Goal: Task Accomplishment & Management: Manage account settings

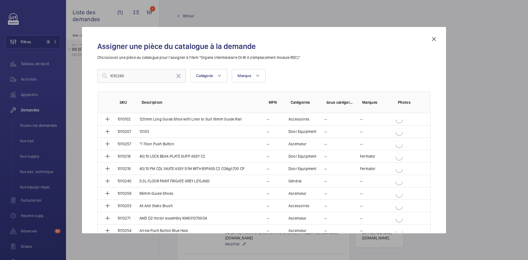
scroll to position [385, 0]
type input "1010280"
click at [180, 75] on mat-icon at bounding box center [178, 76] width 7 height 7
paste input "1010280"
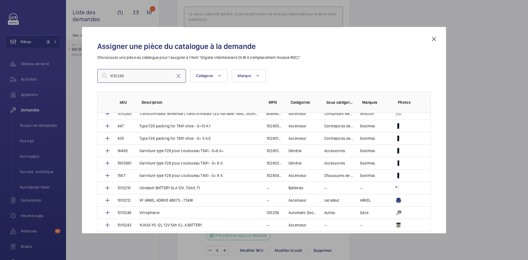
scroll to position [1081, 0]
type input "1010280"
click at [434, 38] on mat-icon at bounding box center [434, 39] width 7 height 7
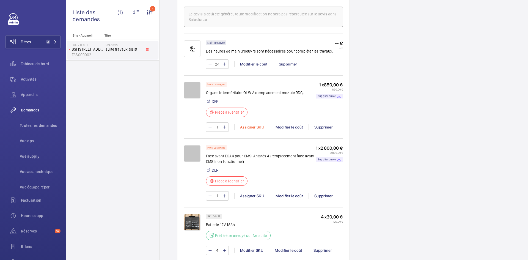
click at [249, 124] on div "Assigner SKU" at bounding box center [251, 126] width 35 height 5
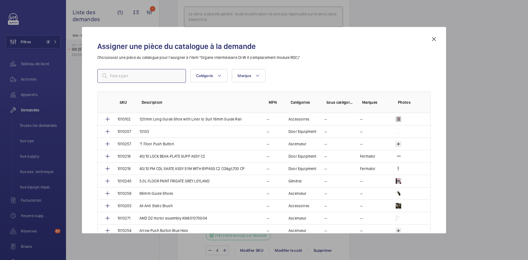
click at [126, 77] on input "text" at bounding box center [141, 76] width 89 height 14
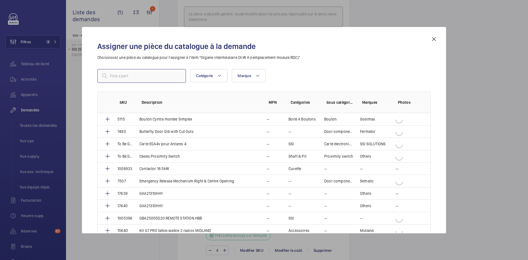
paste input "1010280"
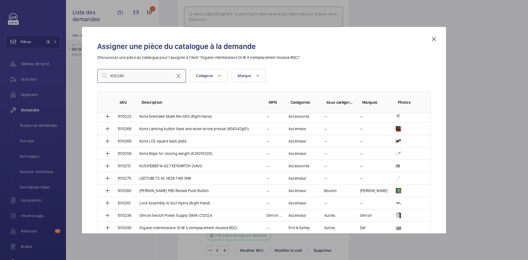
scroll to position [550, 0]
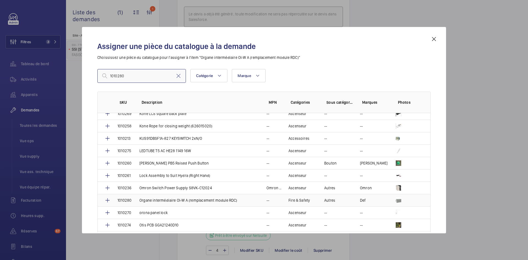
type input "1010280"
click at [137, 198] on td "Organe intermédiaire OI-W A (remplacement module RDC)" at bounding box center [196, 200] width 127 height 12
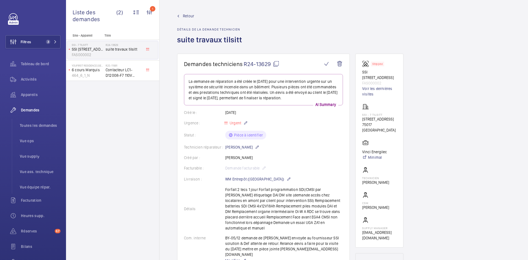
scroll to position [385, 0]
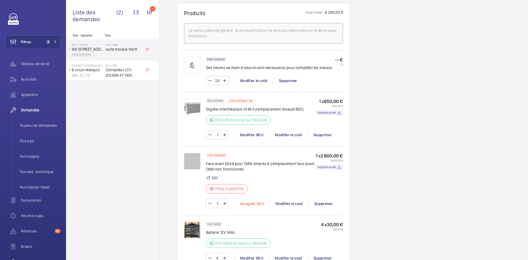
click at [255, 201] on div "Assigner SKU" at bounding box center [251, 203] width 35 height 5
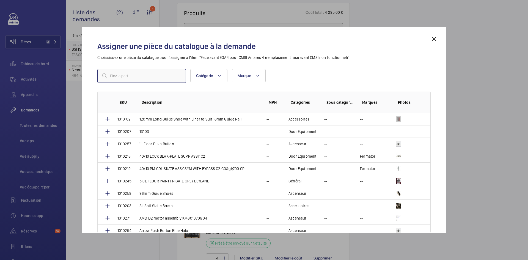
click at [125, 78] on input "text" at bounding box center [141, 76] width 89 height 14
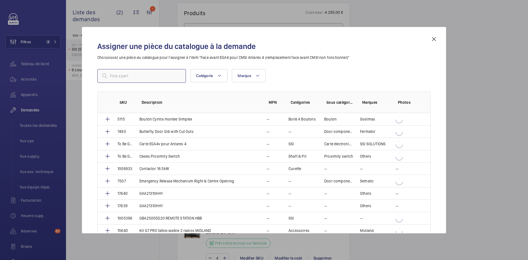
paste input "1010281"
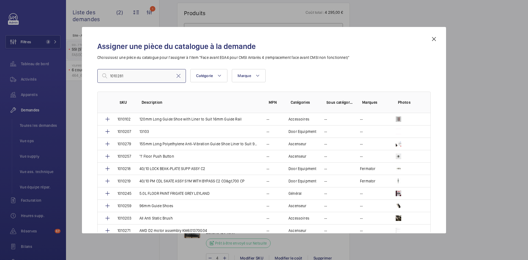
type input "1010281"
click at [434, 39] on mat-icon at bounding box center [434, 39] width 7 height 7
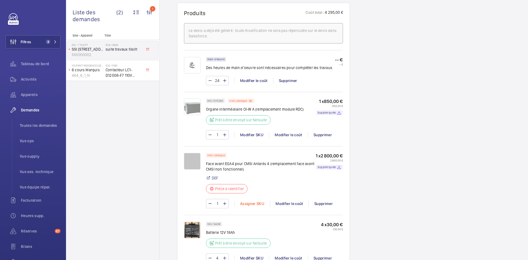
click at [255, 201] on div "Assigner SKU" at bounding box center [251, 203] width 35 height 5
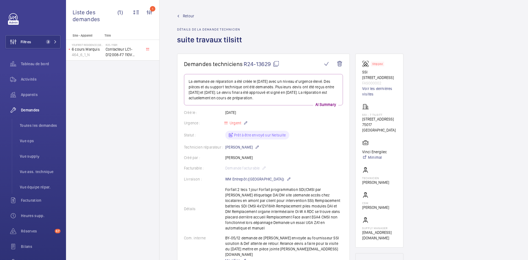
scroll to position [385, 0]
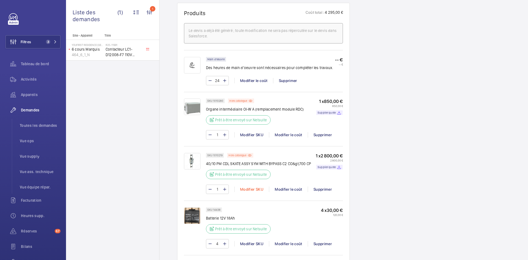
click at [251, 186] on div "Modifier SKU" at bounding box center [251, 188] width 35 height 5
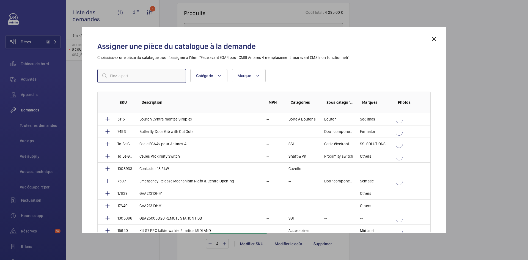
click at [135, 78] on input "text" at bounding box center [141, 76] width 89 height 14
paste input "1010281"
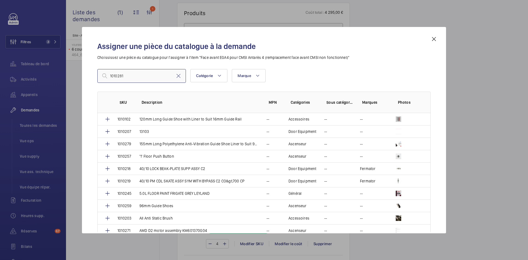
click at [136, 73] on input "1010281" at bounding box center [141, 76] width 89 height 14
click at [111, 74] on input "1010281" at bounding box center [141, 76] width 89 height 14
click at [136, 78] on input "1010281" at bounding box center [141, 76] width 89 height 14
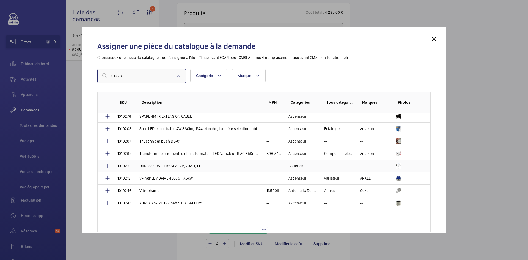
scroll to position [1031, 0]
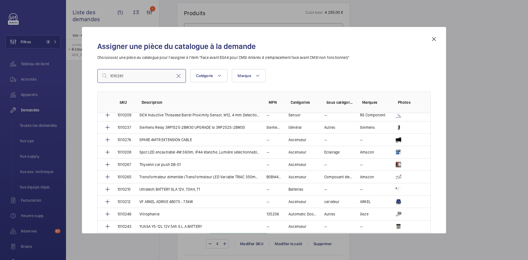
type input "1010281"
click at [433, 37] on mat-icon at bounding box center [434, 39] width 7 height 7
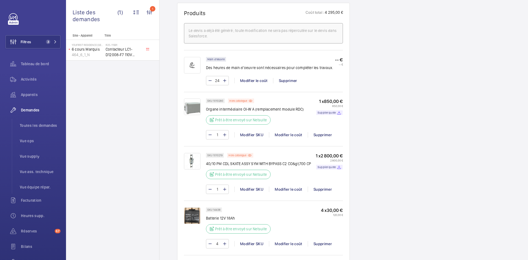
click at [191, 153] on img at bounding box center [192, 161] width 16 height 16
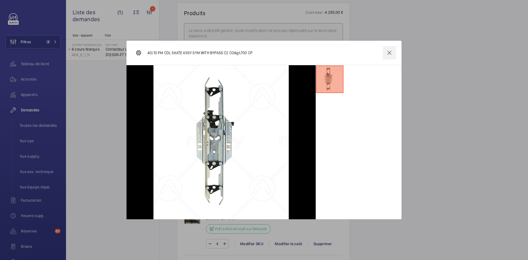
click at [391, 54] on wm-front-icon-button at bounding box center [389, 52] width 13 height 13
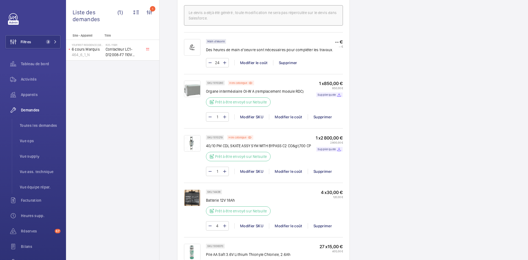
scroll to position [385, 0]
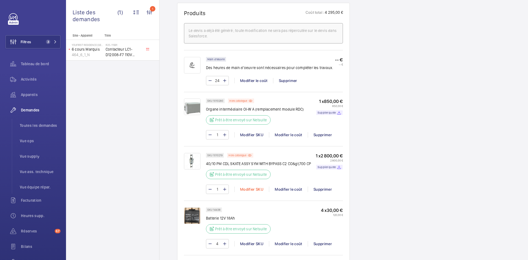
click at [249, 186] on div "Modifier SKU" at bounding box center [251, 188] width 35 height 5
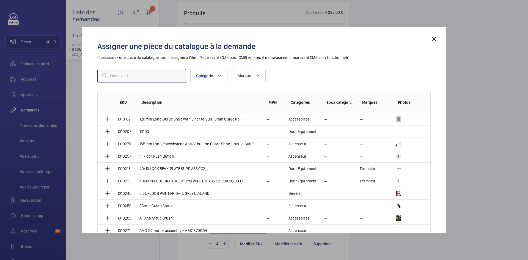
click at [157, 78] on input "text" at bounding box center [141, 76] width 89 height 14
paste input "1010281"
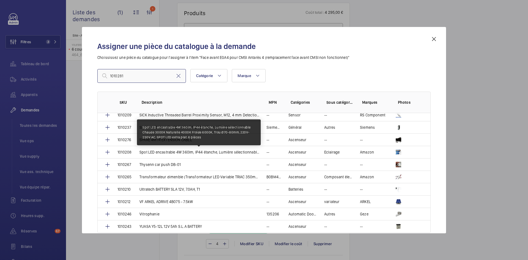
scroll to position [1031, 0]
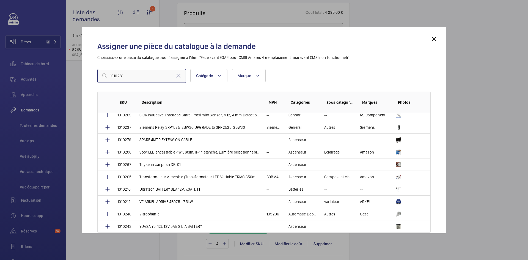
type input "1010281"
click at [181, 78] on mat-icon at bounding box center [178, 76] width 7 height 7
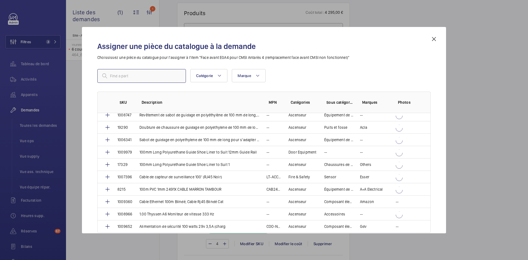
scroll to position [499, 0]
click at [433, 37] on mat-icon at bounding box center [434, 39] width 7 height 7
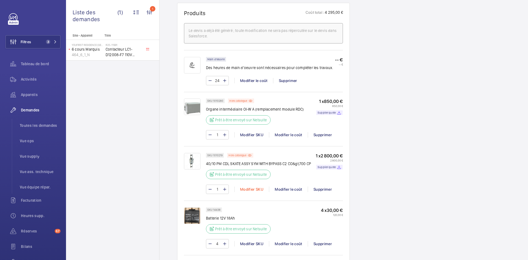
click at [252, 186] on div "Modifier SKU" at bounding box center [251, 188] width 35 height 5
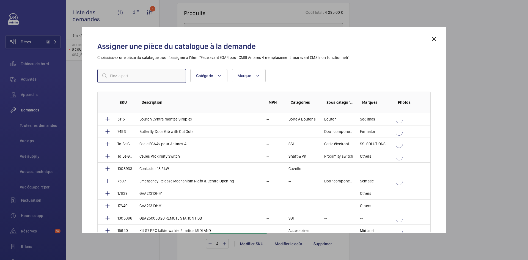
click at [155, 78] on input "text" at bounding box center [141, 76] width 89 height 14
paste input "1010281"
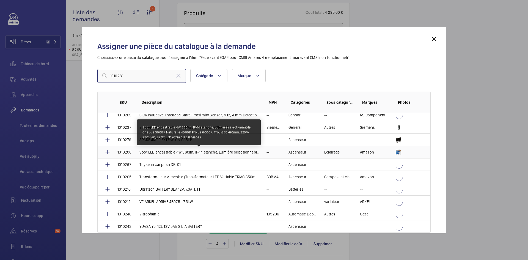
scroll to position [1031, 0]
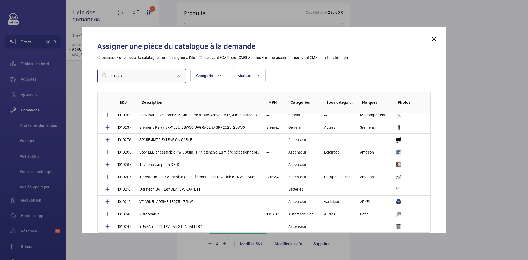
type input "1010281"
click at [434, 38] on mat-icon at bounding box center [434, 39] width 7 height 7
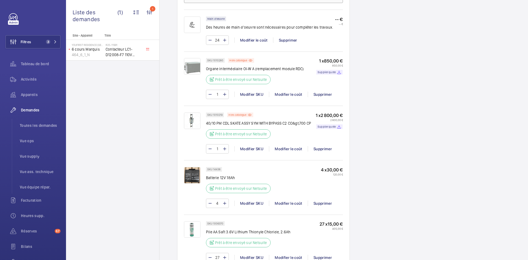
scroll to position [467, 0]
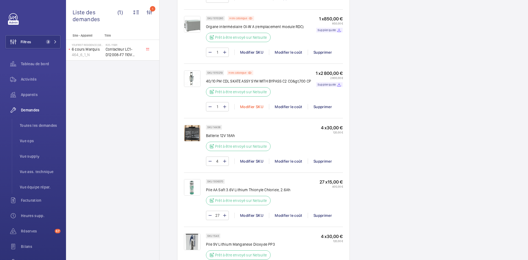
click at [254, 104] on div "Modifier SKU" at bounding box center [251, 106] width 35 height 5
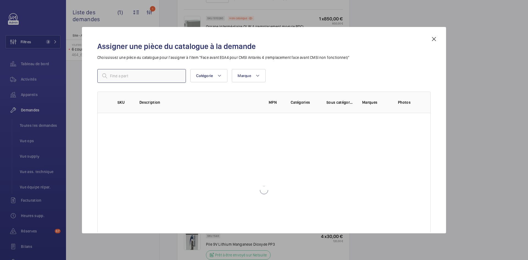
click at [177, 76] on input "text" at bounding box center [141, 76] width 89 height 14
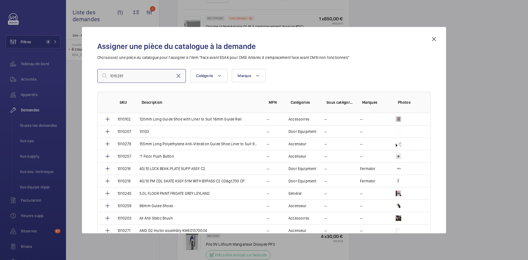
type input "1010281"
click at [178, 78] on mat-icon at bounding box center [178, 76] width 7 height 7
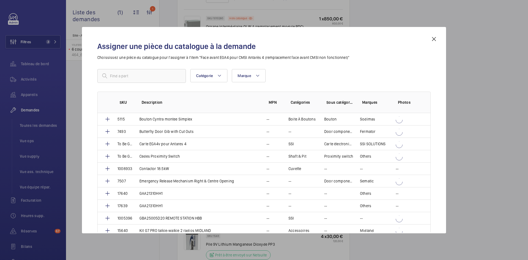
click at [439, 41] on div "Assigner une pièce du catalogue à la demande Choississez une pièce du catalogue…" at bounding box center [264, 130] width 364 height 206
click at [435, 39] on mat-icon at bounding box center [434, 39] width 7 height 7
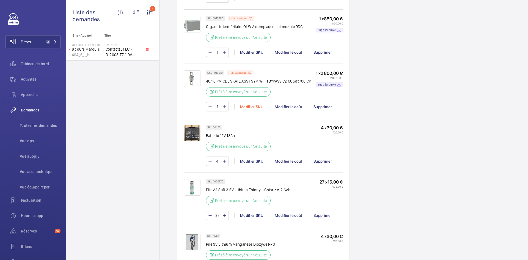
click at [251, 104] on div "Modifier SKU" at bounding box center [251, 106] width 35 height 5
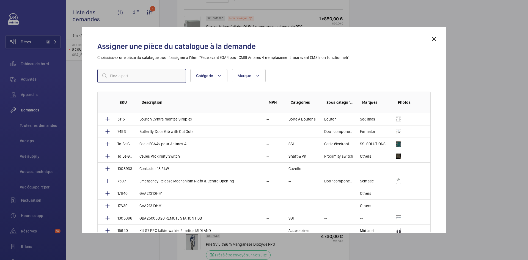
click at [150, 77] on input "text" at bounding box center [141, 76] width 89 height 14
paste input "1010281"
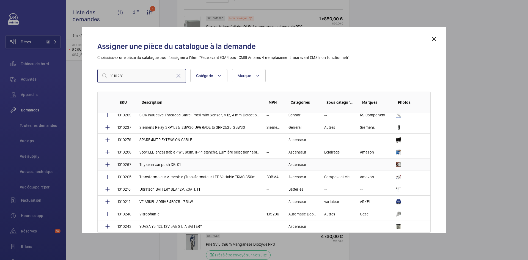
scroll to position [1031, 0]
click at [111, 73] on input "1010281" at bounding box center [141, 76] width 89 height 14
type input "1010281"
click at [434, 39] on mat-icon at bounding box center [434, 39] width 7 height 7
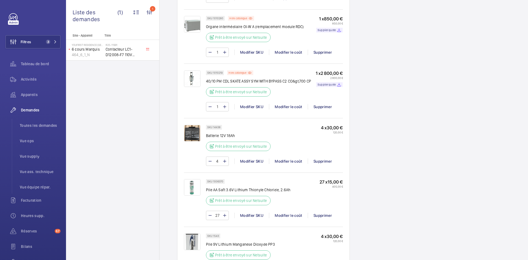
scroll to position [605, 0]
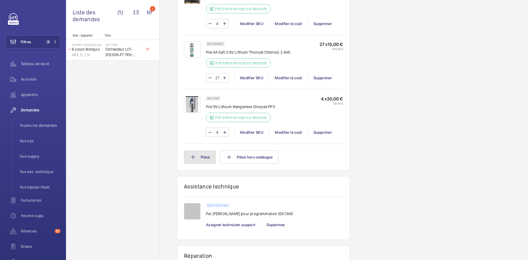
click at [202, 150] on button "Pièce" at bounding box center [200, 156] width 32 height 13
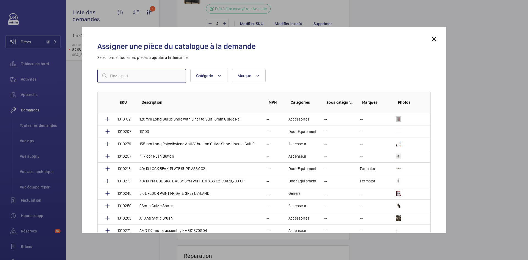
click at [158, 76] on input "text" at bounding box center [141, 76] width 89 height 14
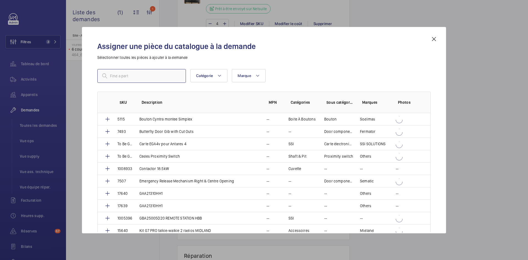
paste input "1010281"
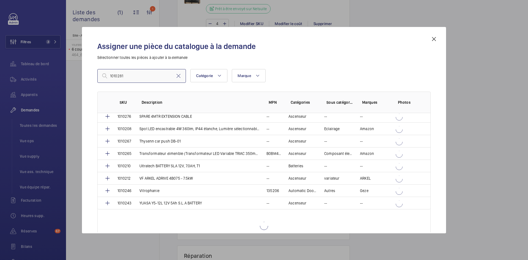
scroll to position [1031, 0]
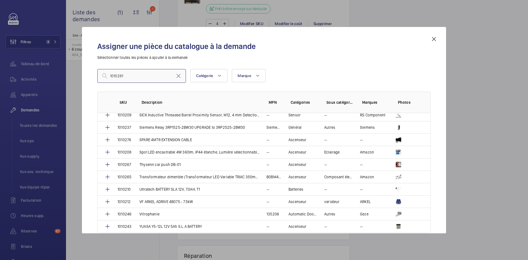
type input "1010281"
click at [435, 41] on mat-icon at bounding box center [434, 39] width 7 height 7
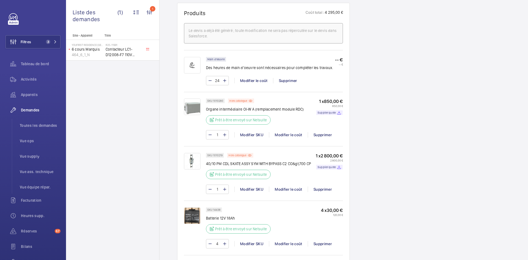
scroll to position [165, 0]
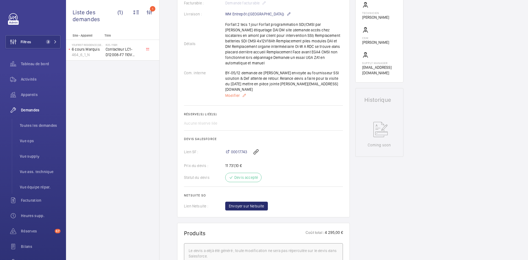
click at [235, 93] on span "Modifier" at bounding box center [232, 95] width 15 height 5
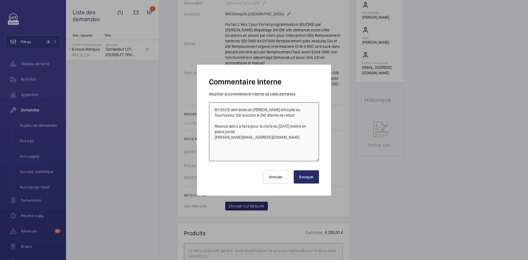
click at [214, 107] on textarea "BY-05/12 demande de devis envoyée au fournisseur SSI solution & Def attente de …" at bounding box center [264, 131] width 110 height 59
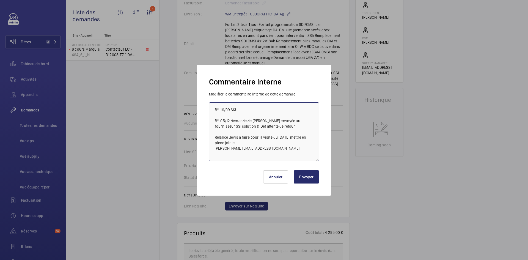
paste textarea "1010281"
type textarea "BY-16/09 SKU 1010281 impossible de le rajouter sur le DT BY-05/12 demande de de…"
click at [307, 177] on button "Envoyer" at bounding box center [306, 176] width 25 height 13
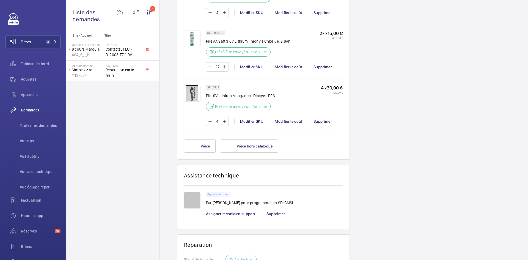
scroll to position [429, 0]
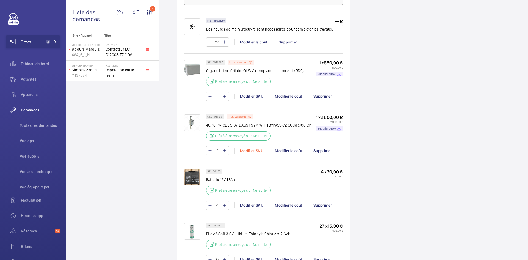
click at [253, 148] on div "Modifier SKU" at bounding box center [251, 150] width 35 height 5
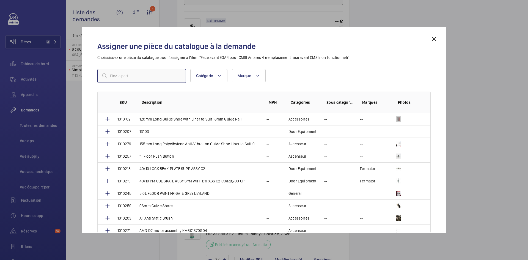
click at [147, 74] on input "text" at bounding box center [141, 76] width 89 height 14
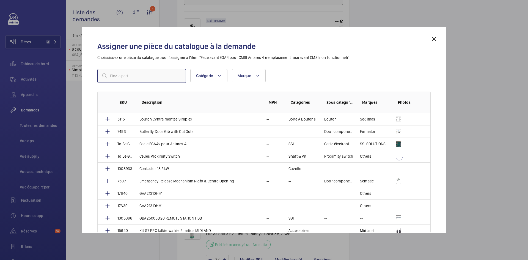
paste input "1010281"
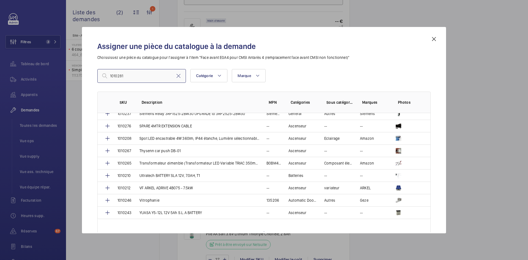
scroll to position [1031, 0]
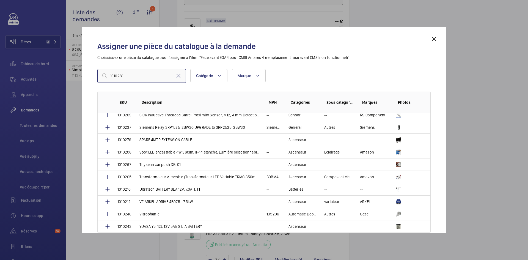
type input "1010281"
click at [435, 38] on mat-icon at bounding box center [434, 39] width 7 height 7
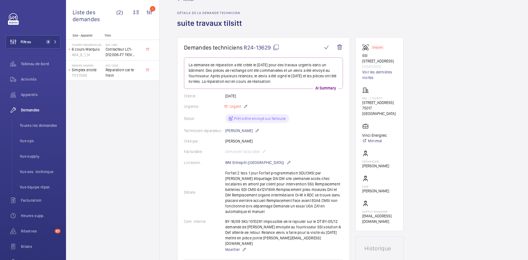
scroll to position [401, 0]
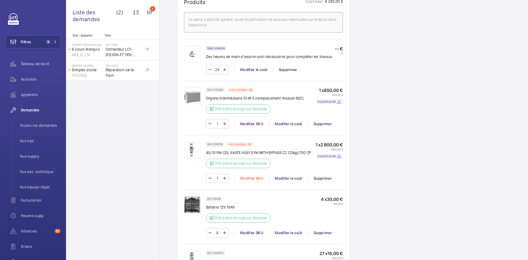
click at [255, 175] on div "Modifier SKU" at bounding box center [251, 177] width 35 height 5
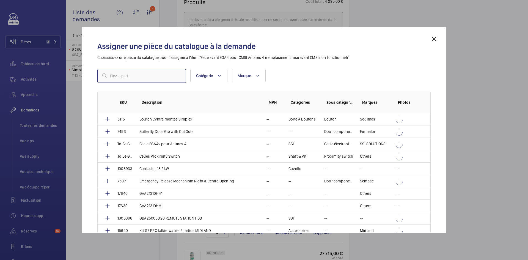
click at [132, 78] on input "text" at bounding box center [141, 76] width 89 height 14
paste input "1010281"
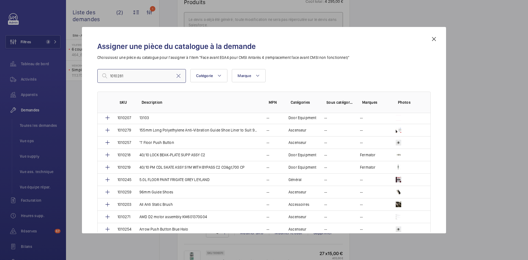
scroll to position [0, 0]
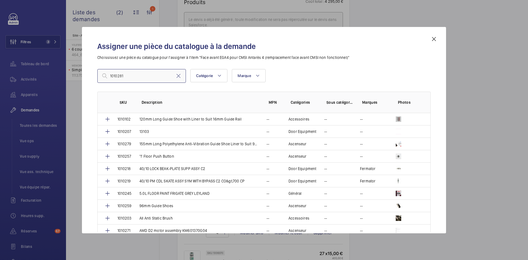
type input "1010281"
click at [433, 36] on mat-icon at bounding box center [434, 39] width 7 height 7
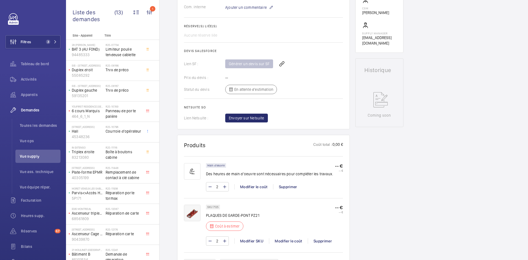
scroll to position [209, 0]
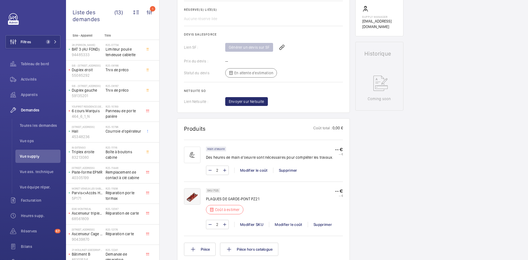
click at [194, 197] on img at bounding box center [192, 196] width 16 height 16
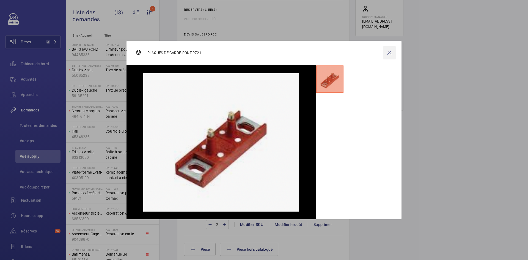
click at [394, 53] on wm-front-icon-button at bounding box center [389, 52] width 13 height 13
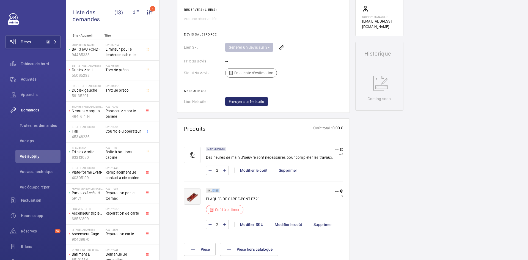
drag, startPoint x: 218, startPoint y: 189, endPoint x: 212, endPoint y: 190, distance: 6.4
click at [212, 190] on p "SKU 7125" at bounding box center [212, 190] width 11 height 2
copy p "7125"
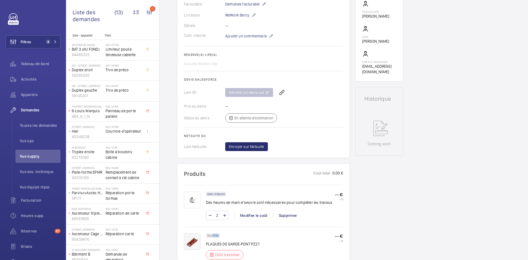
scroll to position [192, 0]
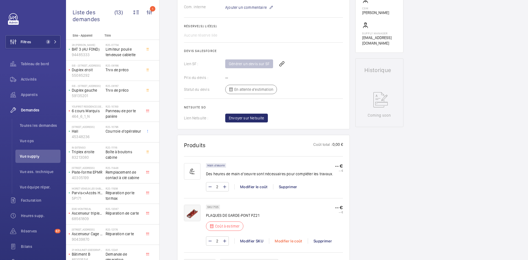
click at [296, 240] on div "Modifier le coût" at bounding box center [288, 240] width 39 height 5
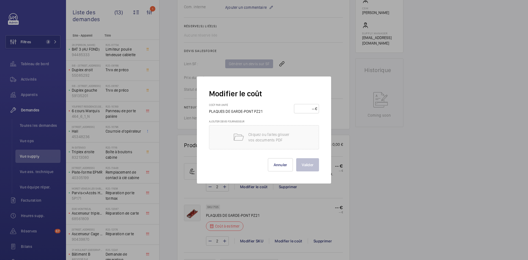
click at [310, 108] on input "number" at bounding box center [305, 108] width 19 height 9
type input "60"
click at [313, 163] on button "Valider" at bounding box center [307, 164] width 23 height 13
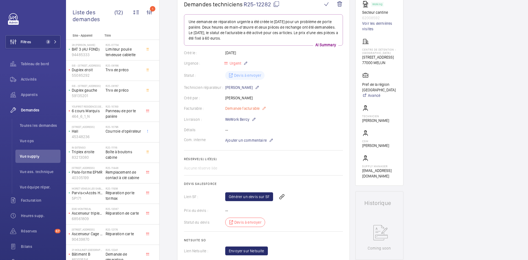
scroll to position [0, 0]
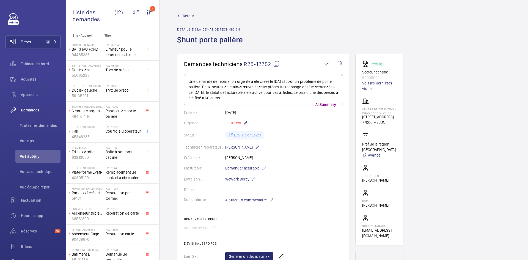
click at [186, 15] on span "Retour" at bounding box center [188, 15] width 11 height 5
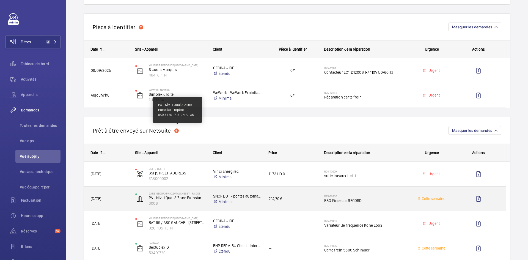
scroll to position [385, 0]
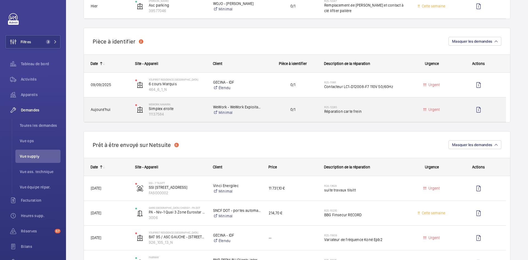
click at [121, 105] on div "Aujourd'hui" at bounding box center [106, 109] width 44 height 17
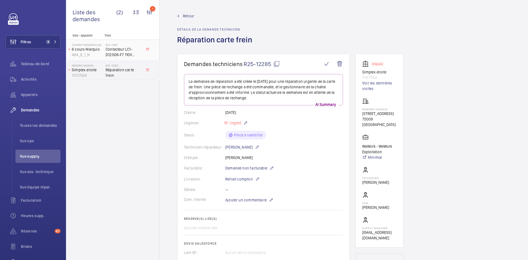
click at [106, 53] on span "Contacteur LC1-D12008-F7 110V 50/60Hz" at bounding box center [124, 51] width 36 height 11
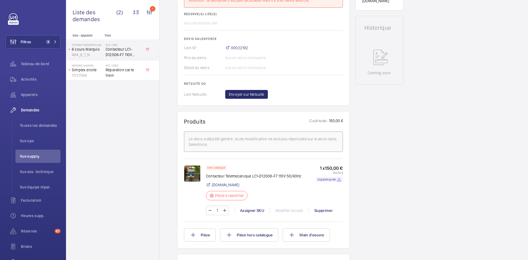
scroll to position [247, 0]
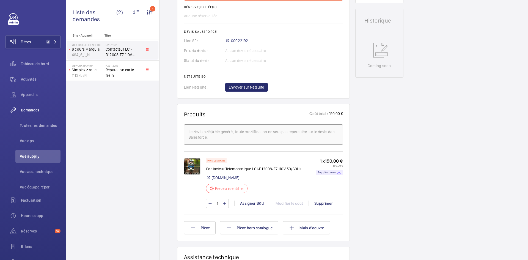
click at [189, 165] on img at bounding box center [192, 166] width 16 height 16
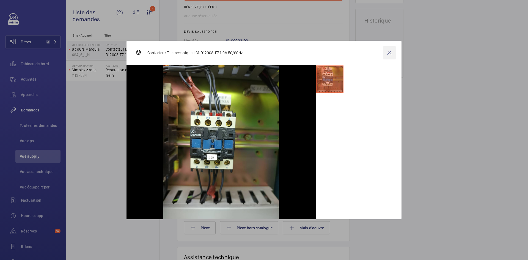
click at [389, 51] on wm-front-icon-button at bounding box center [389, 52] width 13 height 13
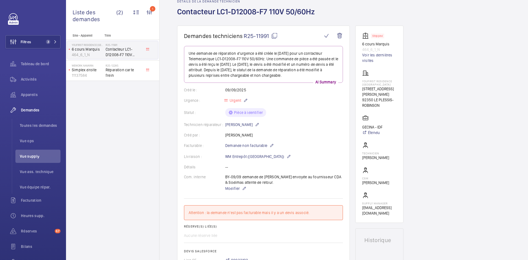
scroll to position [27, 0]
click at [276, 36] on mat-icon at bounding box center [274, 36] width 7 height 7
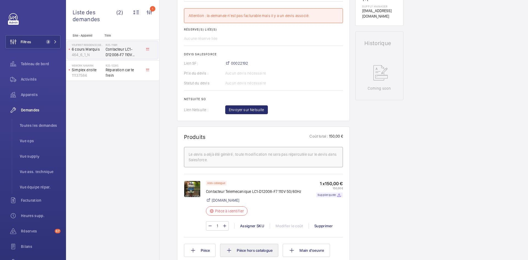
scroll to position [302, 0]
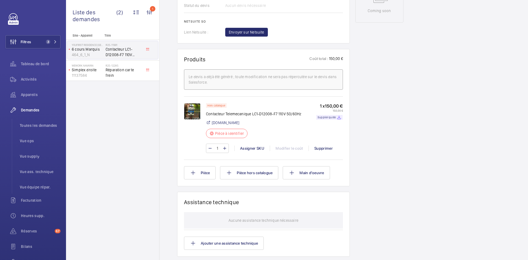
click at [195, 111] on img at bounding box center [192, 111] width 16 height 16
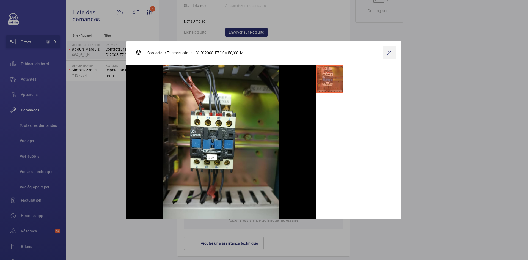
click at [393, 55] on wm-front-icon-button at bounding box center [389, 52] width 13 height 13
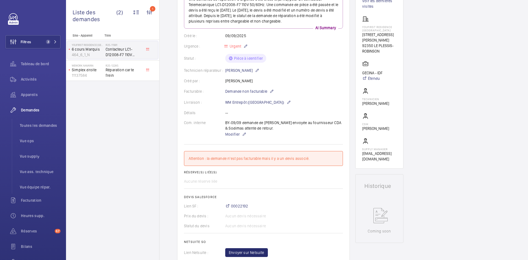
scroll to position [0, 0]
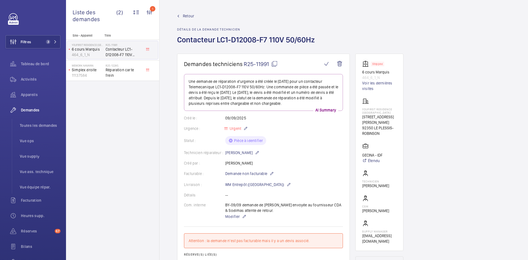
click at [276, 63] on mat-icon at bounding box center [274, 63] width 7 height 7
click at [277, 63] on mat-icon at bounding box center [274, 63] width 7 height 7
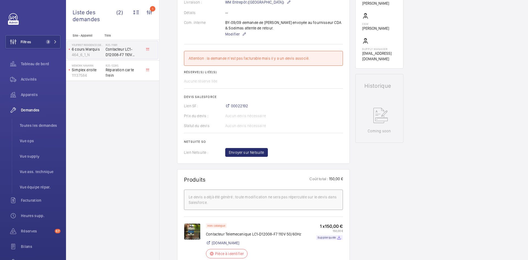
scroll to position [192, 0]
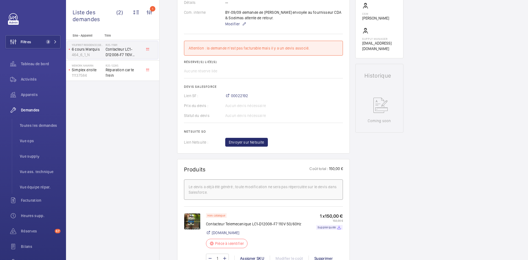
click at [193, 221] on img at bounding box center [192, 221] width 16 height 16
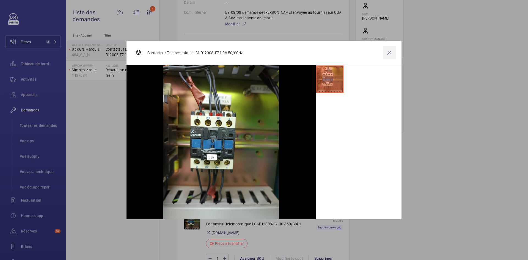
click at [392, 52] on wm-front-icon-button at bounding box center [389, 52] width 13 height 13
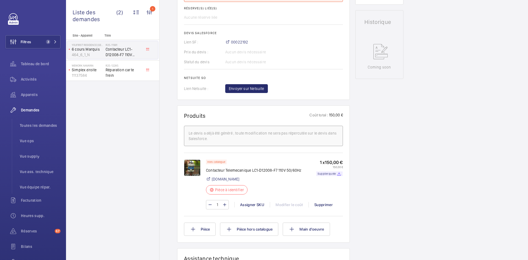
scroll to position [247, 0]
click at [250, 204] on div "Assigner SKU" at bounding box center [251, 202] width 35 height 5
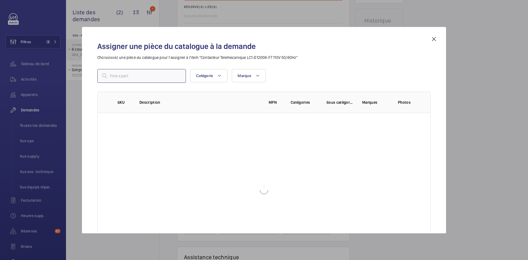
click at [165, 76] on input "text" at bounding box center [141, 76] width 89 height 14
paste input "1010285"
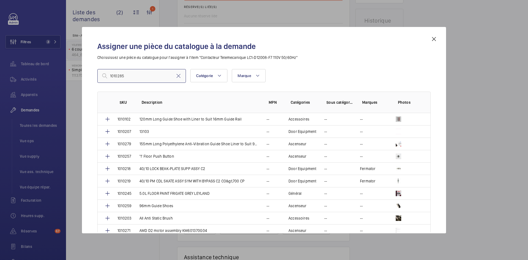
type input "1010285"
click at [433, 39] on mat-icon at bounding box center [434, 39] width 7 height 7
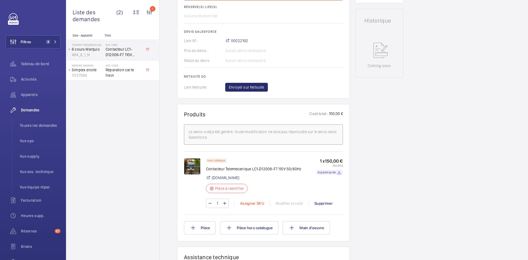
click at [249, 205] on div "Assigner SKU" at bounding box center [251, 202] width 35 height 5
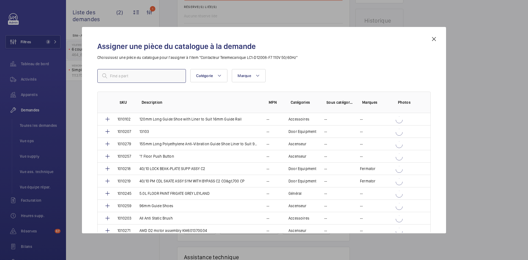
click at [159, 77] on input "text" at bounding box center [141, 76] width 89 height 14
paste input "1010285"
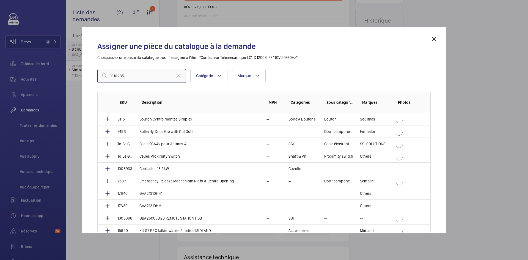
click at [110, 73] on input "1010285" at bounding box center [141, 76] width 89 height 14
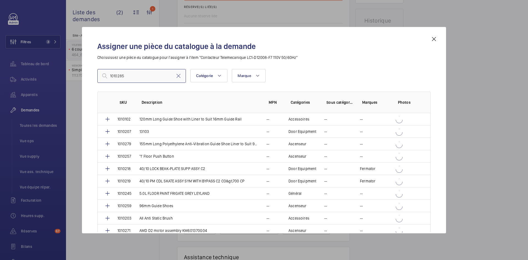
type input "1010285"
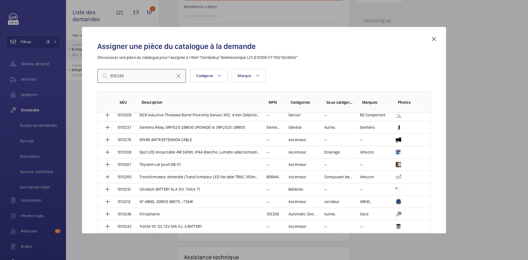
scroll to position [1043, 0]
click at [431, 41] on mat-icon at bounding box center [434, 39] width 7 height 7
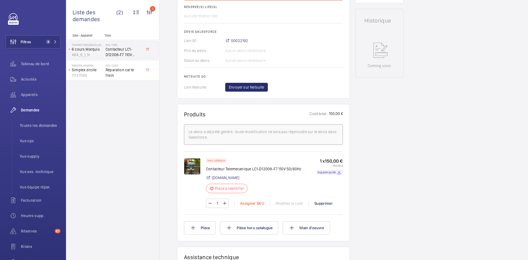
click at [255, 201] on div "Assigner SKU" at bounding box center [251, 202] width 35 height 5
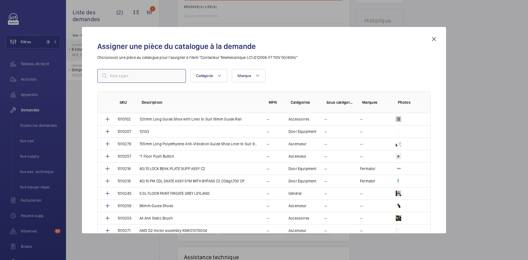
click at [132, 77] on input "text" at bounding box center [141, 76] width 89 height 14
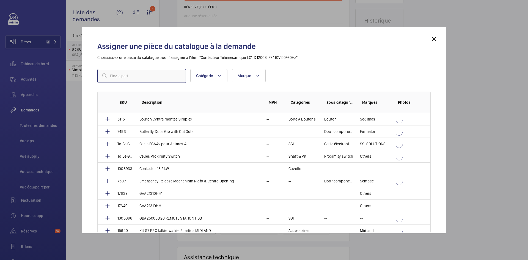
paste input "1010285"
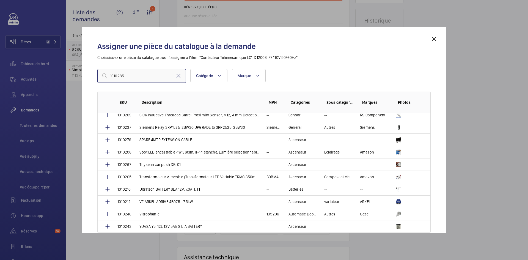
type input "1010285"
click at [433, 39] on mat-icon at bounding box center [434, 39] width 7 height 7
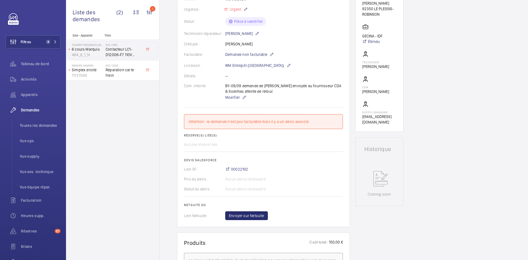
scroll to position [0, 0]
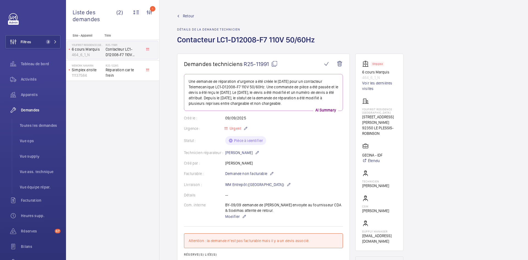
click at [191, 15] on span "Retour" at bounding box center [188, 15] width 11 height 5
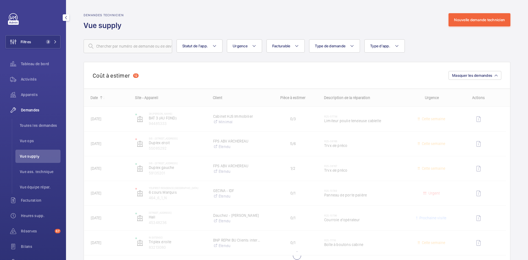
click at [39, 155] on span "Vue supply" at bounding box center [40, 155] width 41 height 5
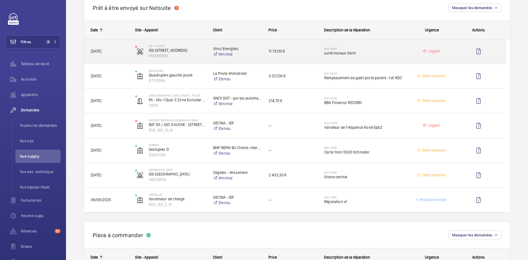
scroll to position [522, 0]
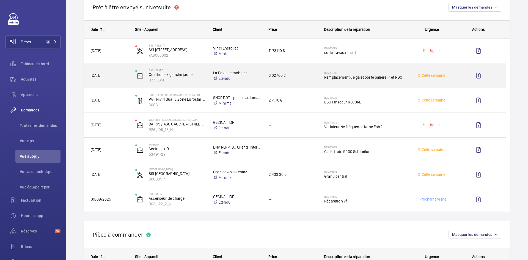
click at [124, 75] on span "17/07/2025" at bounding box center [109, 75] width 37 height 6
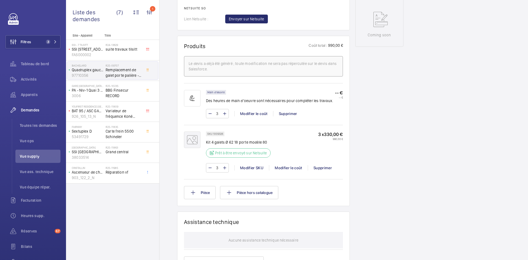
scroll to position [286, 0]
drag, startPoint x: 223, startPoint y: 133, endPoint x: 213, endPoint y: 135, distance: 9.5
click at [213, 135] on p "SKU 1009326" at bounding box center [215, 134] width 16 height 2
copy p "1009326"
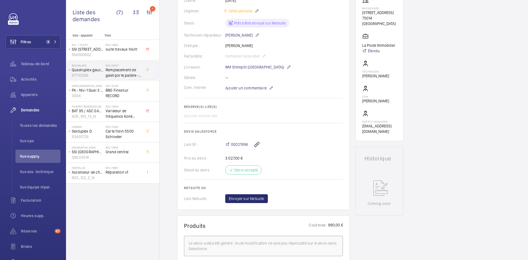
scroll to position [110, 0]
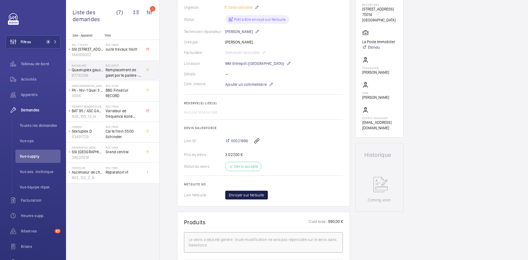
click at [256, 195] on span "Envoyer sur Netsuite" at bounding box center [246, 194] width 35 height 5
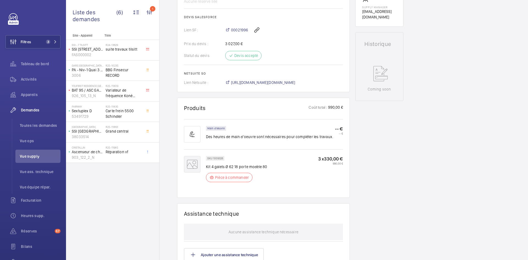
scroll to position [231, 0]
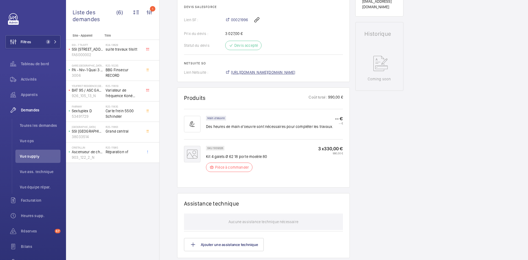
click at [295, 75] on span "https://6461500.app.netsuite.com/app/accounting/transactions/salesord.nl?id=300…" at bounding box center [263, 72] width 64 height 5
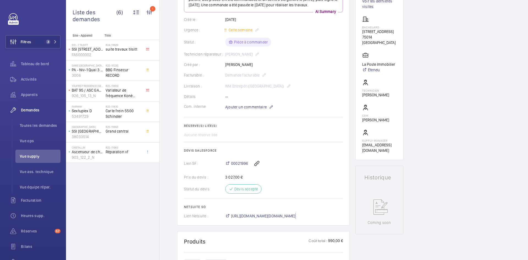
scroll to position [38, 0]
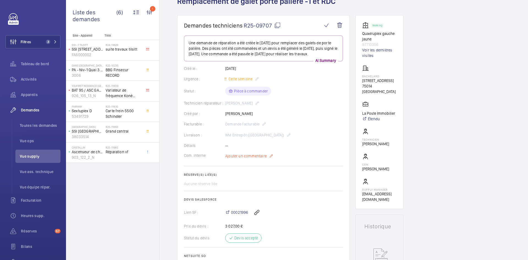
click at [254, 159] on span "Ajouter un commentaire" at bounding box center [246, 155] width 42 height 5
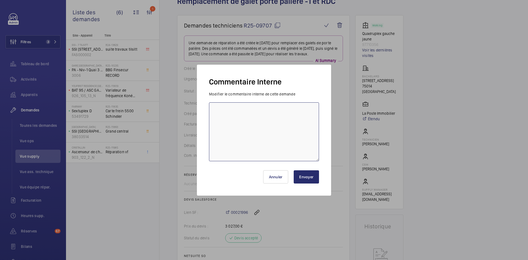
click at [232, 115] on textarea at bounding box center [264, 131] width 110 height 59
paste textarea "BY-16/09 commande effectuer chez le fournisseur Sodica via le site livraison pr…"
type textarea "BY-16/09 commande effectuer chez le fournisseur Sodica via le site livraison pr…"
click at [305, 180] on button "Envoyer" at bounding box center [306, 176] width 25 height 13
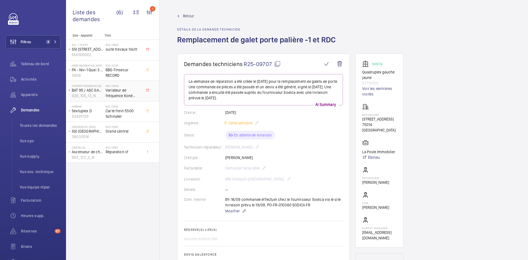
click at [97, 93] on p "926_105_13_N" at bounding box center [88, 95] width 32 height 5
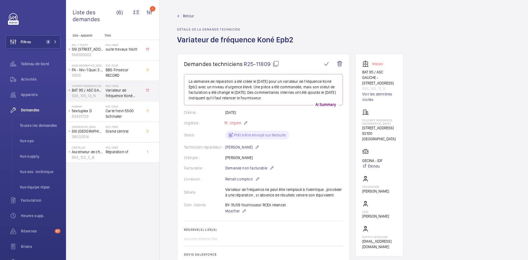
click at [185, 15] on span "Retour" at bounding box center [188, 15] width 11 height 5
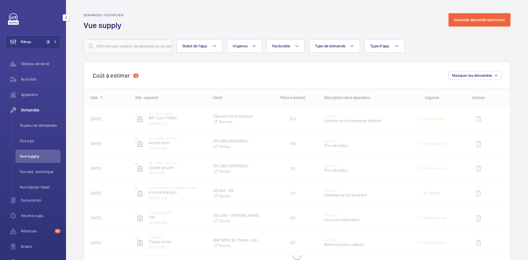
click at [37, 157] on span "Vue supply" at bounding box center [40, 155] width 41 height 5
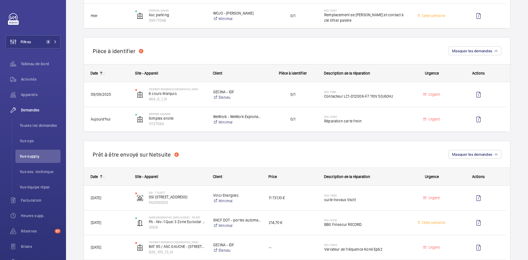
scroll to position [440, 0]
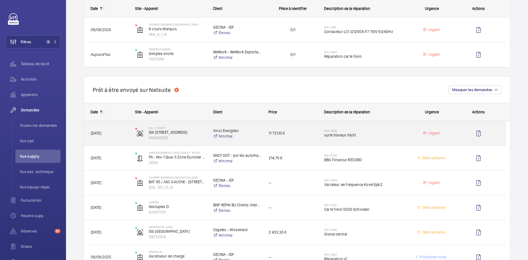
click at [117, 134] on span "[DATE]" at bounding box center [109, 133] width 37 height 6
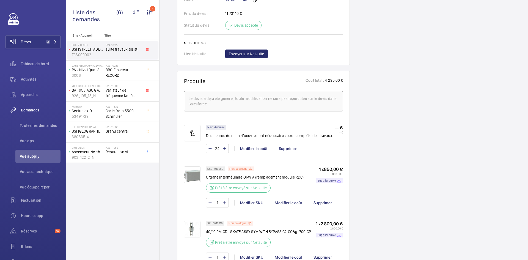
scroll to position [385, 0]
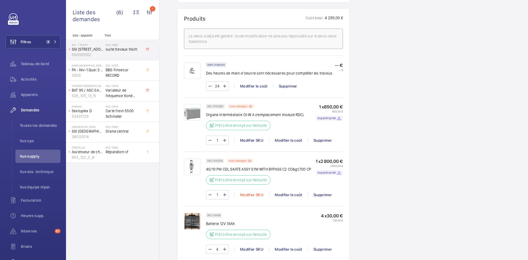
click at [249, 192] on div "Modifier SKU" at bounding box center [251, 194] width 35 height 5
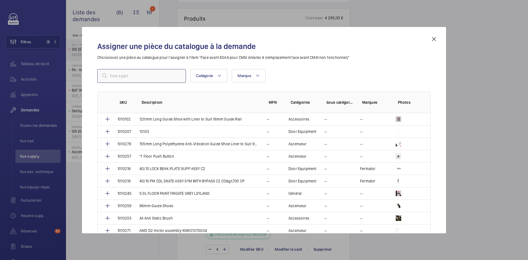
click at [144, 75] on input "text" at bounding box center [141, 76] width 89 height 14
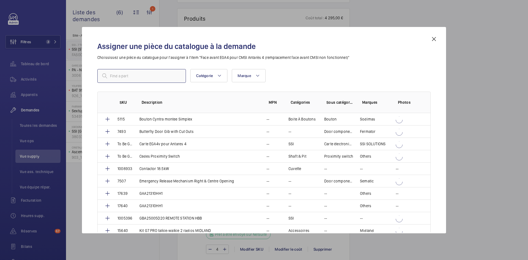
paste input "1010281"
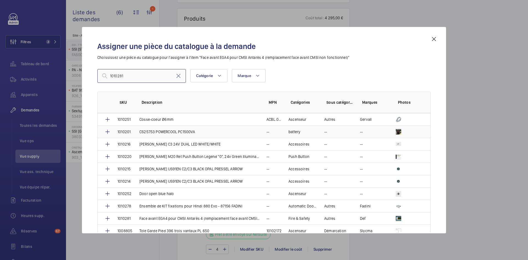
scroll to position [247, 0]
type input "1010281"
click at [137, 216] on td "Face avant EGA4 pour CMSI Antarès 4 (remplacement face avant CMSI non fonctionn…" at bounding box center [196, 218] width 127 height 12
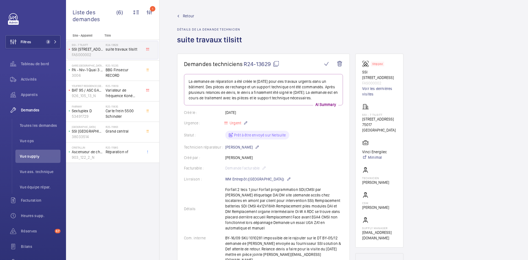
scroll to position [412, 0]
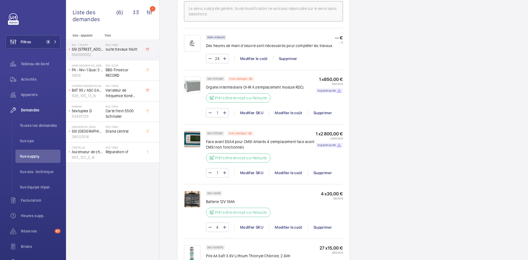
click at [197, 134] on img at bounding box center [192, 139] width 16 height 16
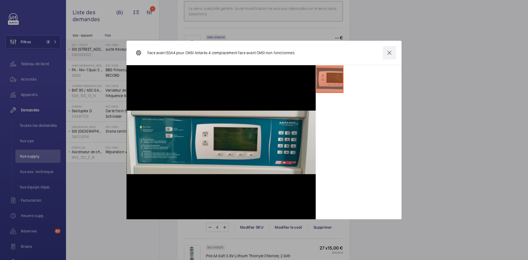
click at [389, 52] on wm-front-icon-button at bounding box center [389, 52] width 13 height 13
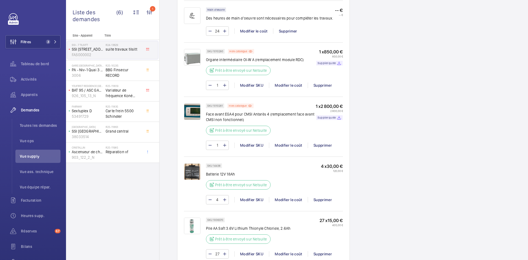
scroll to position [522, 0]
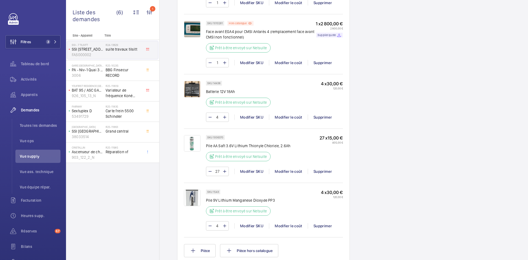
click at [193, 137] on img at bounding box center [192, 143] width 16 height 16
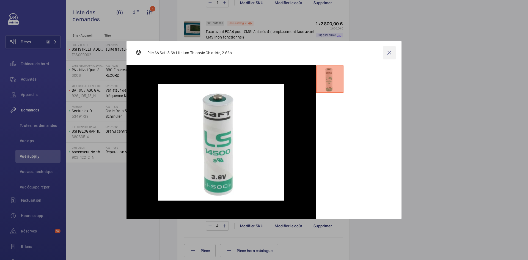
click at [389, 53] on wm-front-icon-button at bounding box center [389, 52] width 13 height 13
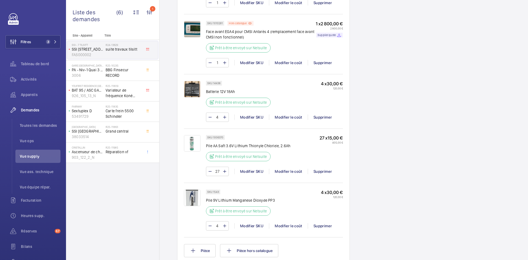
drag, startPoint x: 223, startPoint y: 131, endPoint x: 213, endPoint y: 132, distance: 9.6
click at [213, 136] on p "SKU 1006370" at bounding box center [215, 137] width 16 height 2
copy p "1006370"
drag, startPoint x: 219, startPoint y: 187, endPoint x: 213, endPoint y: 187, distance: 6.1
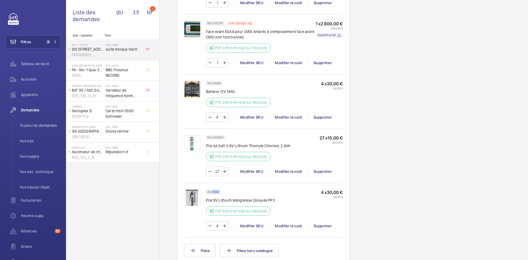
click at [213, 191] on p "SKU 1543" at bounding box center [213, 192] width 12 height 2
copy p "1543"
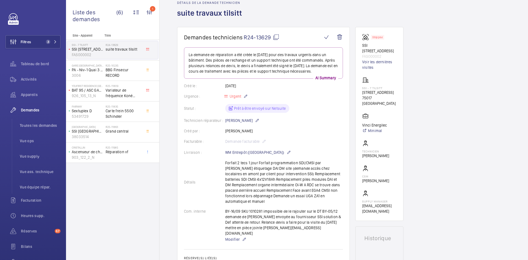
scroll to position [0, 0]
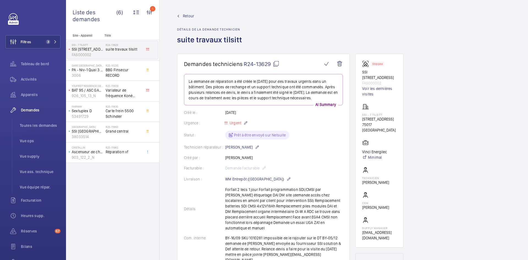
click at [278, 64] on mat-icon at bounding box center [276, 63] width 7 height 7
copy p "1543"
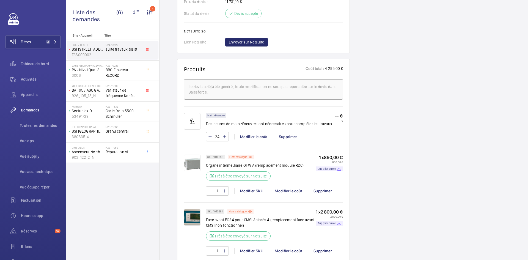
scroll to position [302, 0]
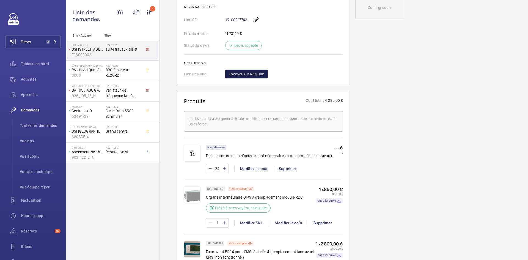
click at [258, 71] on span "Envoyer sur Netsuite" at bounding box center [246, 73] width 35 height 5
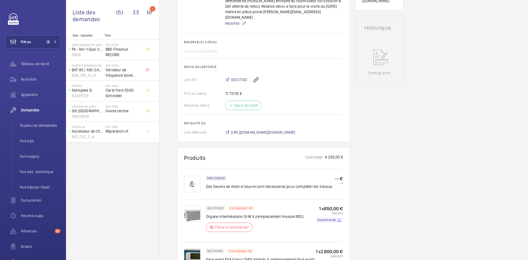
scroll to position [236, 0]
click at [286, 130] on span "https://6461500.app.netsuite.com/app/accounting/transactions/salesord.nl?id=300…" at bounding box center [263, 132] width 64 height 5
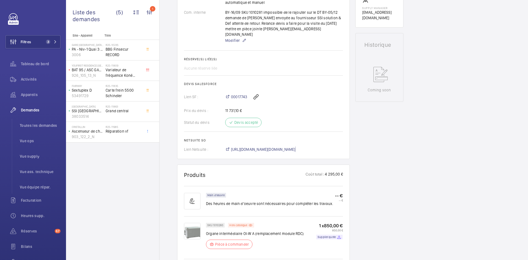
scroll to position [154, 0]
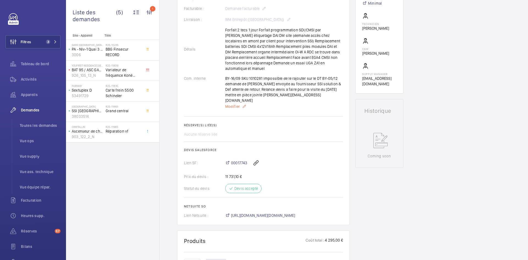
click at [234, 104] on span "Modifier" at bounding box center [232, 106] width 15 height 5
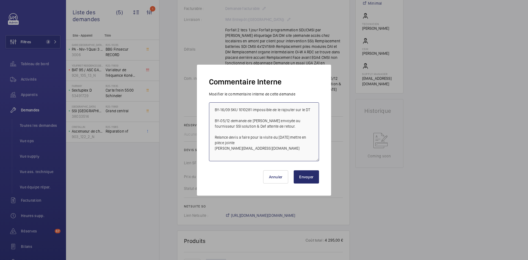
click at [215, 108] on textarea "BY-16/09 SKU 1010281 impossible de le rajouter sur le DT BY-05/12 demande de de…" at bounding box center [264, 131] width 110 height 59
paste textarea "BY-16/09 commande effectuer chez le fournisseur Ssi Solution via l'email livrai…"
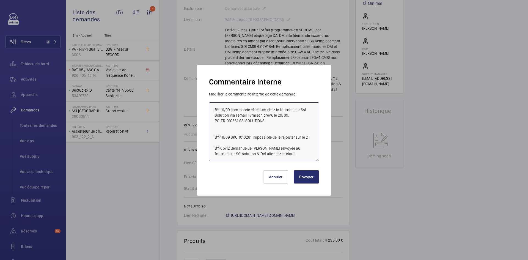
type textarea "BY-16/09 commande effectuer chez le fournisseur Ssi Solution via l'email livrai…"
click at [313, 179] on button "Envoyer" at bounding box center [306, 176] width 25 height 13
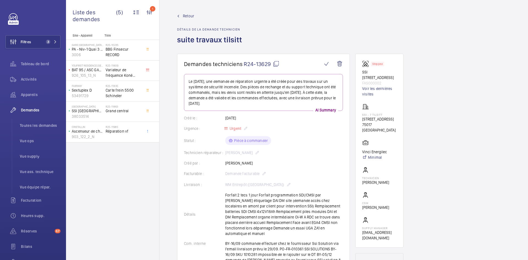
scroll to position [467, 0]
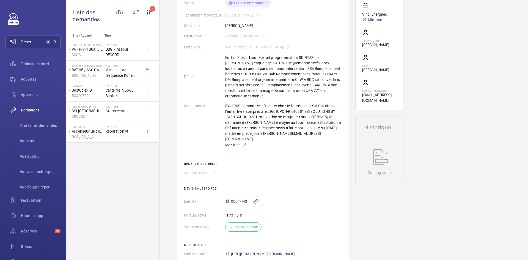
click at [234, 142] on span "Modifier" at bounding box center [232, 144] width 15 height 5
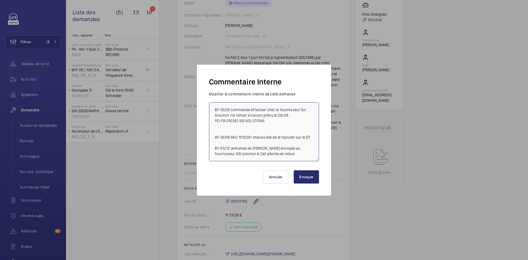
click at [213, 109] on textarea "BY-16/09 commande effectuer chez le fournisseur Ssi Solution via l'email livrai…" at bounding box center [264, 131] width 110 height 59
paste textarea "BY-16/09 commande effectuer chez le fournisseur GDV via l'email livraison prévu…"
type textarea "BY-16/09 commande effectuer chez le fournisseur GDV via l'email livraison prévu…"
click at [305, 177] on button "Envoyer" at bounding box center [306, 176] width 25 height 13
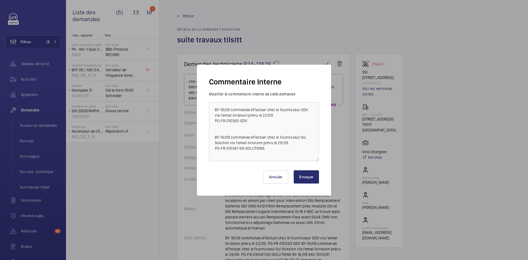
scroll to position [110, 0]
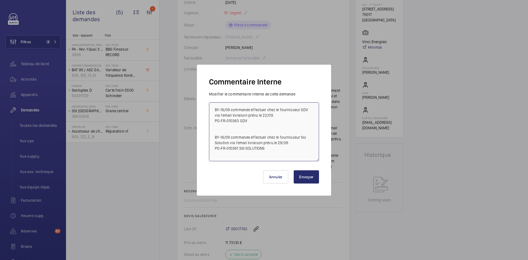
click at [214, 109] on textarea "BY-16/09 commande effectuer chez le fournisseur GDV via l'email livraison prévu…" at bounding box center [264, 131] width 110 height 59
paste textarea "BY-16/09 commande effectuer chez le fournisseur RS COMPONENT via le site livrai…"
type textarea "BY-16/09 commande effectuer chez le fournisseur RS COMPONENT via le site livrai…"
click at [303, 175] on button "Envoyer" at bounding box center [306, 176] width 25 height 13
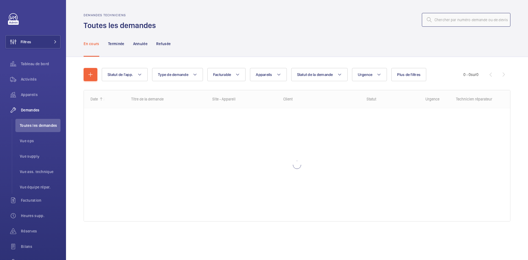
click at [457, 23] on input "text" at bounding box center [466, 20] width 89 height 14
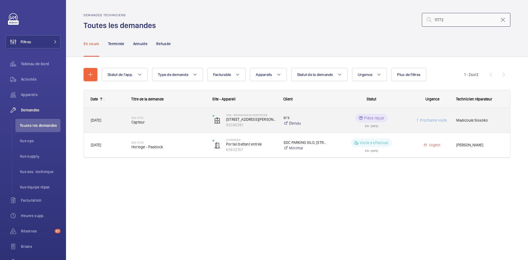
type input "11772"
click at [106, 126] on div "[DATE]" at bounding box center [104, 120] width 40 height 17
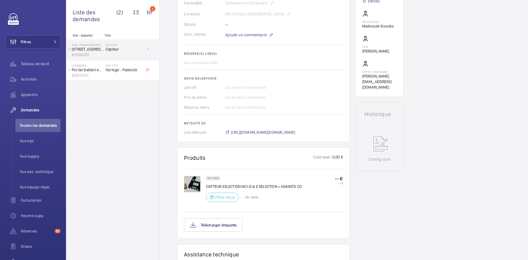
scroll to position [170, 0]
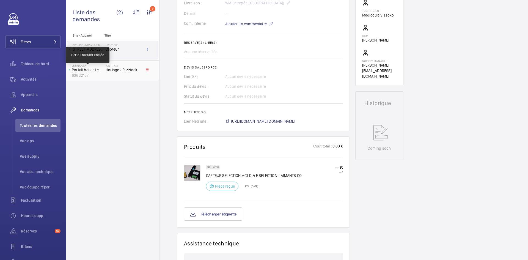
click at [97, 72] on p "Portail battant entrée" at bounding box center [88, 69] width 32 height 5
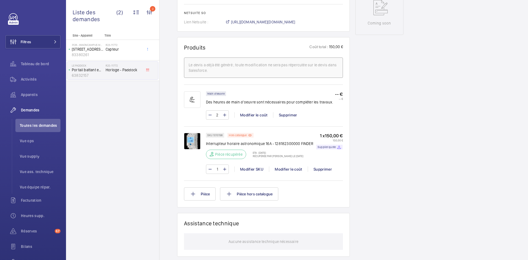
scroll to position [302, 0]
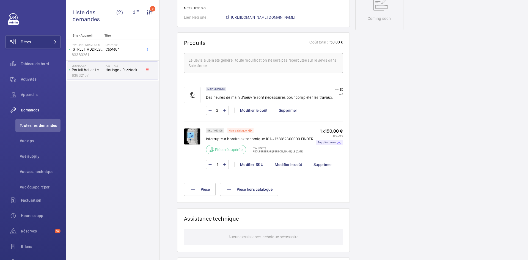
click at [192, 140] on img at bounding box center [192, 136] width 16 height 16
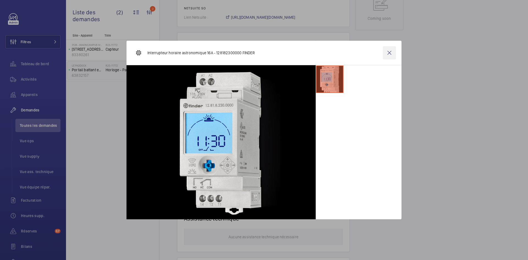
click at [389, 51] on wm-front-icon-button at bounding box center [389, 52] width 13 height 13
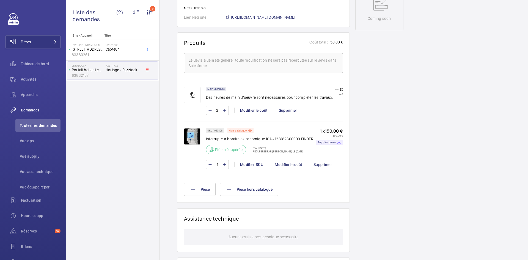
click at [193, 142] on img at bounding box center [192, 136] width 16 height 16
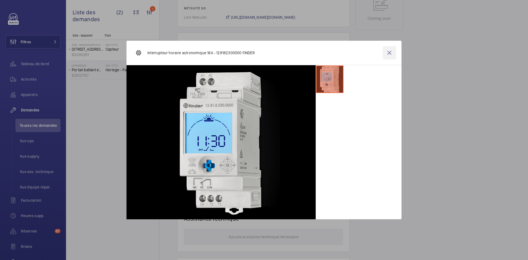
click at [388, 53] on wm-front-icon-button at bounding box center [389, 52] width 13 height 13
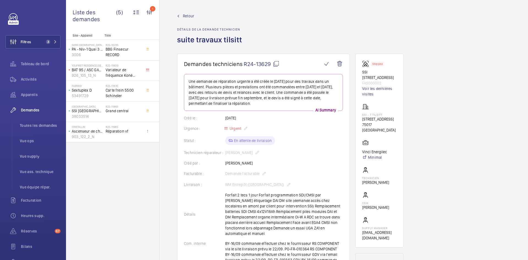
click at [190, 16] on span "Retour" at bounding box center [188, 15] width 11 height 5
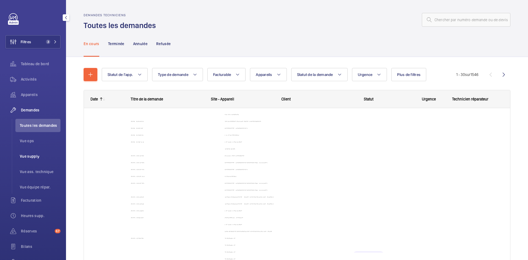
click at [28, 154] on span "Vue supply" at bounding box center [40, 155] width 41 height 5
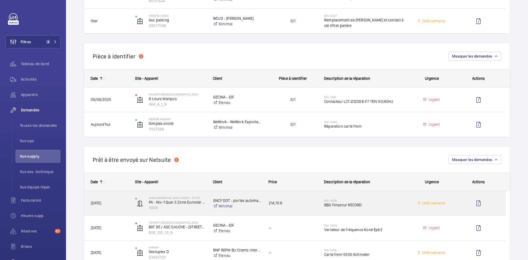
scroll to position [357, 0]
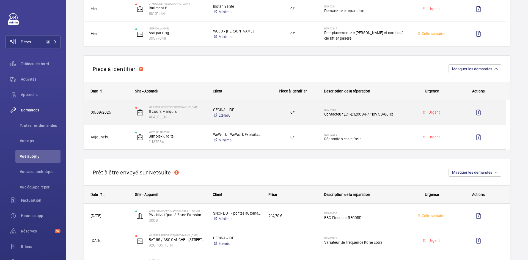
click at [119, 112] on span "09/09/2025" at bounding box center [109, 112] width 37 height 6
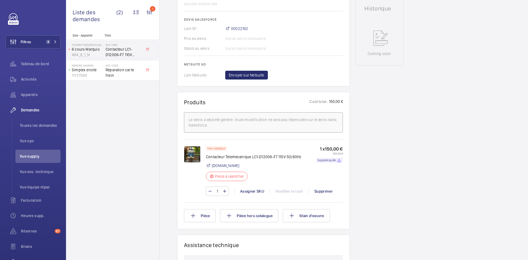
scroll to position [275, 0]
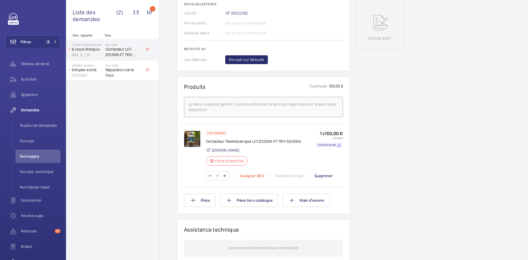
click at [257, 175] on div "Assigner SKU" at bounding box center [251, 175] width 35 height 5
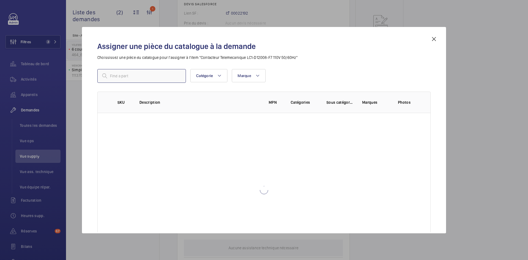
click at [161, 75] on input "text" at bounding box center [141, 76] width 89 height 14
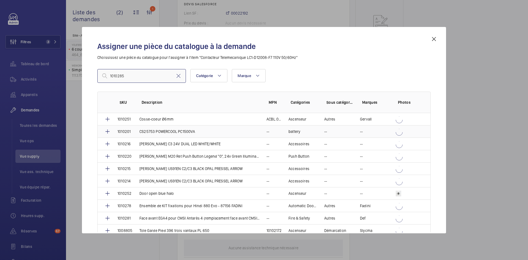
scroll to position [275, 0]
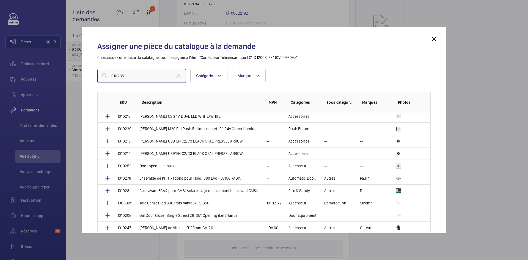
type input "1010285"
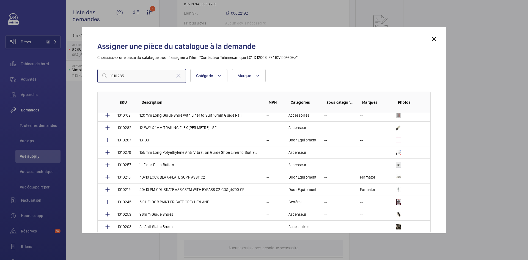
scroll to position [0, 0]
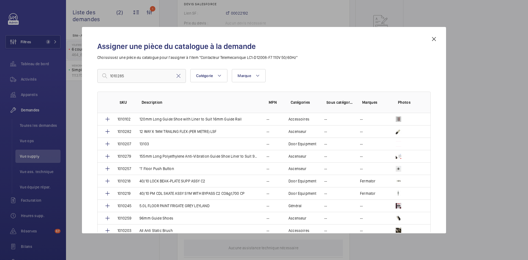
click at [432, 41] on mat-icon at bounding box center [434, 39] width 7 height 7
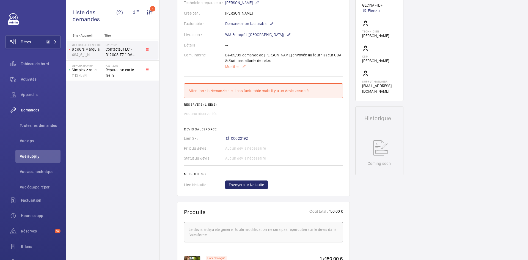
scroll to position [82, 0]
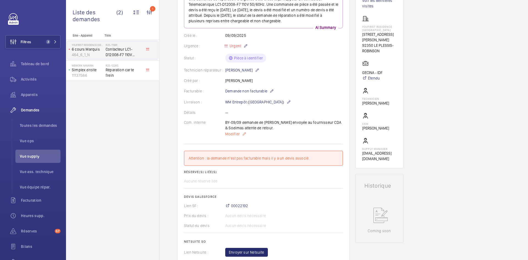
click at [236, 133] on span "Modifier" at bounding box center [232, 133] width 15 height 5
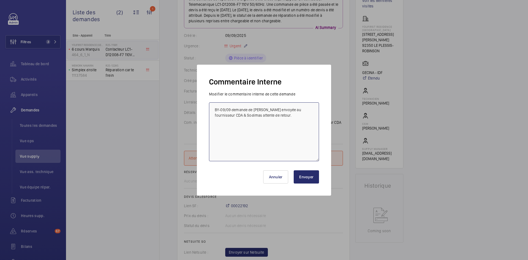
click at [211, 110] on textarea "BY-09/09 demande de devis envoyée au fournisseur CDA & Sodimas attente de retou…" at bounding box center [264, 131] width 110 height 59
click at [264, 110] on textarea "BY-16/09 Problème Admin BY-09/09 demande de devis envoyée au fournisseur CDA & …" at bounding box center [264, 131] width 110 height 59
paste textarea "SKU 1010285"
type textarea "BY-16/09 Problème Admin SKU 1010285 BY-09/09 demande de devis envoyée au fourni…"
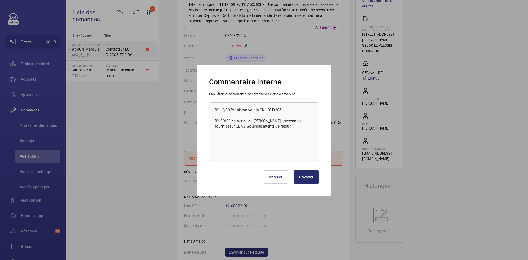
click at [306, 174] on button "Envoyer" at bounding box center [306, 176] width 25 height 13
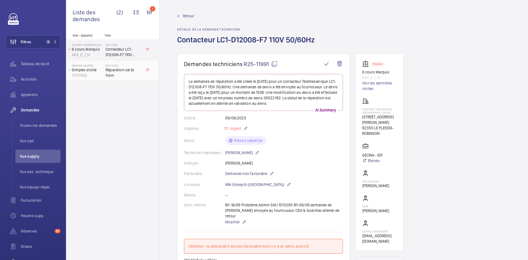
click at [102, 71] on p "Simplex droite" at bounding box center [88, 69] width 32 height 5
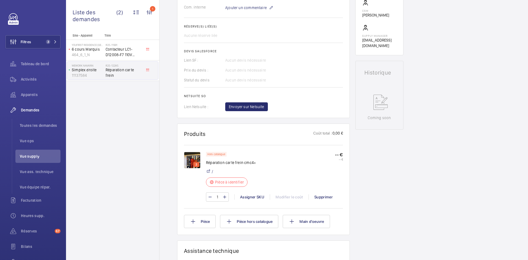
scroll to position [192, 0]
click at [195, 156] on img at bounding box center [192, 159] width 16 height 16
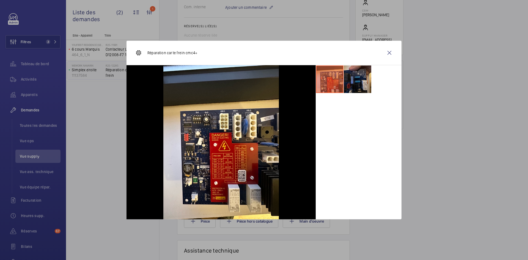
click at [360, 76] on li at bounding box center [357, 78] width 27 height 27
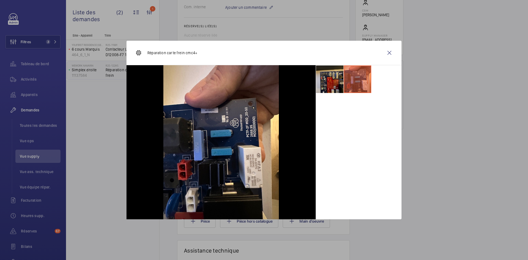
click at [323, 79] on li at bounding box center [329, 78] width 27 height 27
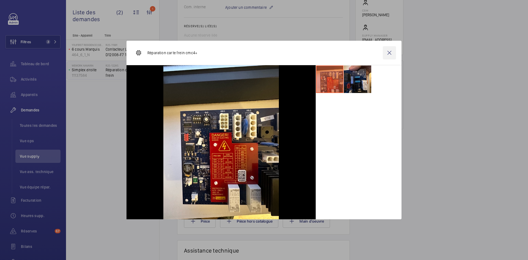
click at [388, 56] on wm-front-icon-button at bounding box center [389, 52] width 13 height 13
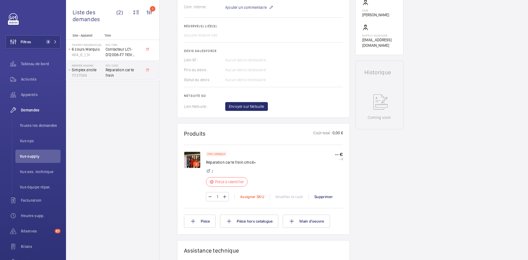
click at [250, 196] on div "Assigner SKU" at bounding box center [251, 196] width 35 height 5
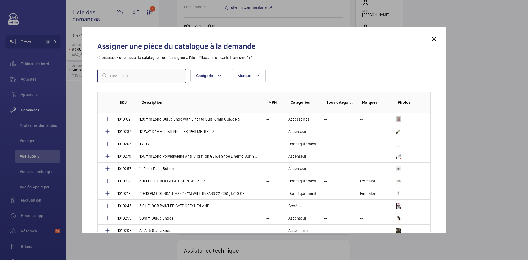
click at [162, 78] on input "text" at bounding box center [141, 76] width 89 height 14
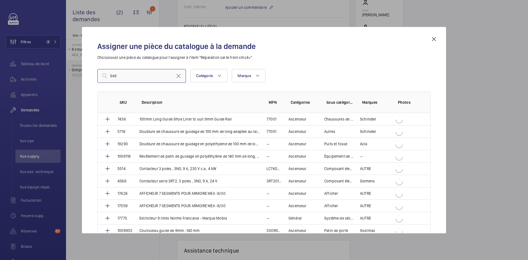
type input "948"
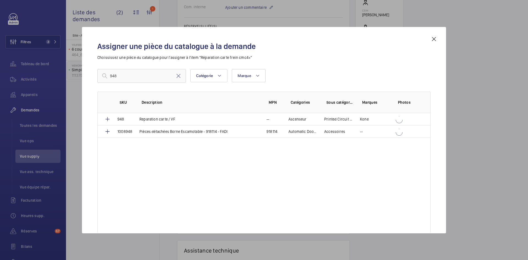
drag, startPoint x: 331, startPoint y: 37, endPoint x: 330, endPoint y: 65, distance: 28.1
click at [330, 65] on div "Assigner une pièce du catalogue à la demande Choississez une pièce du catalogue…" at bounding box center [264, 134] width 346 height 197
click at [120, 118] on p "948" at bounding box center [120, 118] width 7 height 5
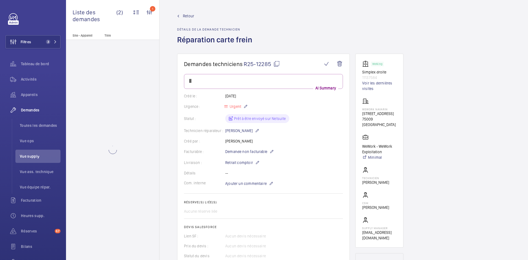
scroll to position [55, 0]
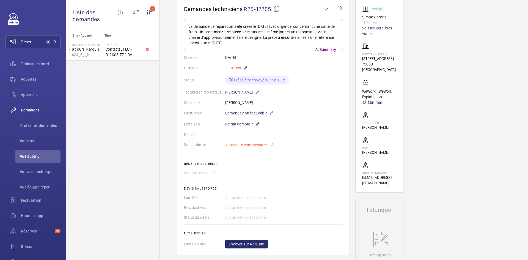
click at [249, 145] on span "Ajouter un commentaire" at bounding box center [246, 144] width 42 height 5
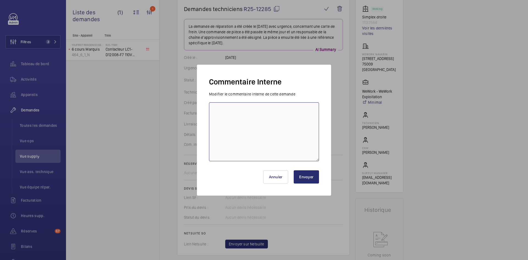
click at [255, 112] on textarea at bounding box center [264, 131] width 110 height 59
type textarea "NOVA"
click at [312, 179] on button "Envoyer" at bounding box center [306, 176] width 25 height 13
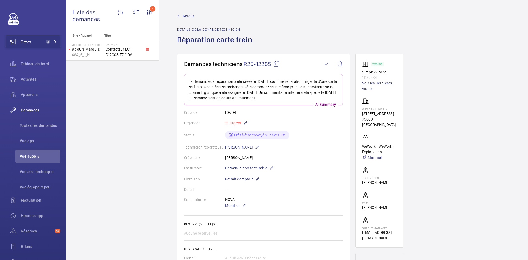
click at [187, 15] on span "Retour" at bounding box center [188, 15] width 11 height 5
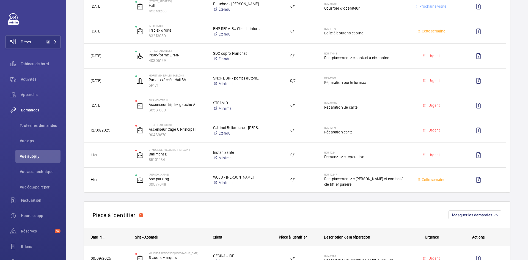
scroll to position [192, 0]
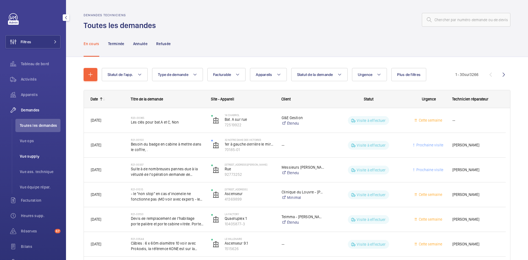
click at [37, 156] on span "Vue supply" at bounding box center [40, 155] width 41 height 5
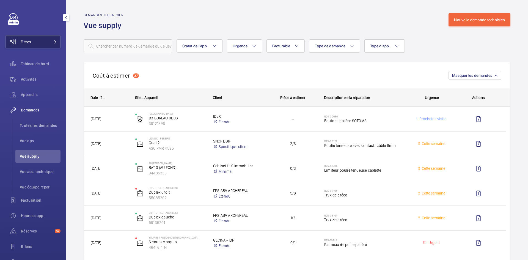
click at [54, 40] on mat-icon at bounding box center [55, 41] width 3 height 3
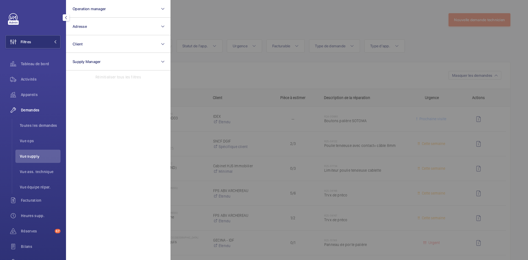
click at [262, 15] on div at bounding box center [434, 130] width 528 height 260
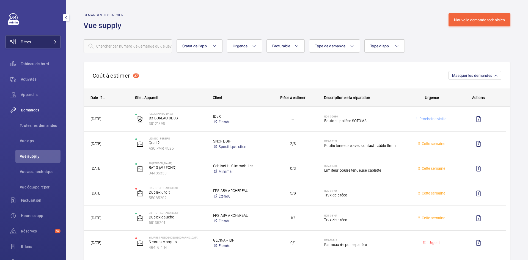
click at [51, 42] on span at bounding box center [53, 41] width 7 height 3
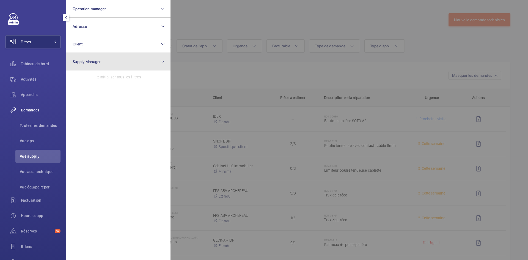
click at [103, 63] on button "Supply Manager" at bounding box center [118, 62] width 104 height 18
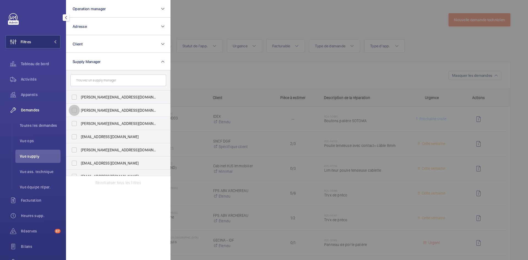
click at [74, 111] on input "[PERSON_NAME][EMAIL_ADDRESS][DOMAIN_NAME]" at bounding box center [74, 110] width 11 height 11
checkbox input "true"
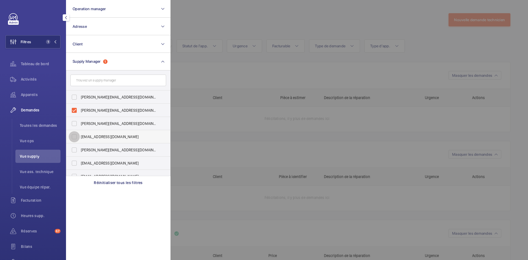
click at [74, 136] on input "[EMAIL_ADDRESS][DOMAIN_NAME]" at bounding box center [74, 136] width 11 height 11
checkbox input "true"
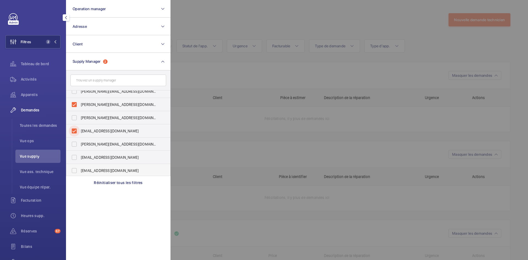
scroll to position [7, 0]
click at [72, 169] on input "[EMAIL_ADDRESS][DOMAIN_NAME]" at bounding box center [74, 169] width 11 height 11
checkbox input "true"
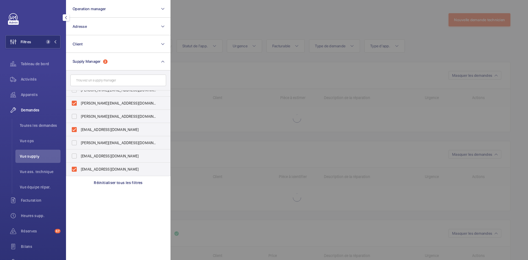
click at [214, 22] on div at bounding box center [434, 130] width 528 height 260
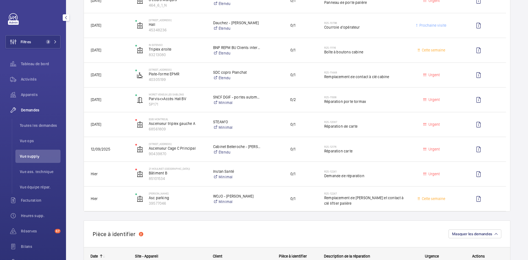
scroll to position [110, 0]
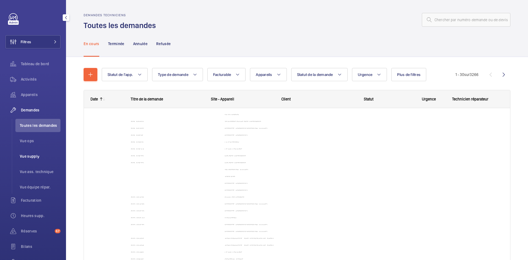
click at [35, 156] on span "Vue supply" at bounding box center [40, 155] width 41 height 5
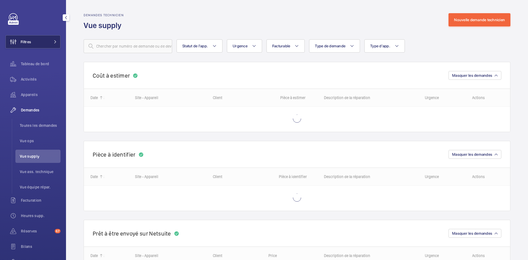
click at [50, 39] on button "Filtres" at bounding box center [32, 41] width 55 height 13
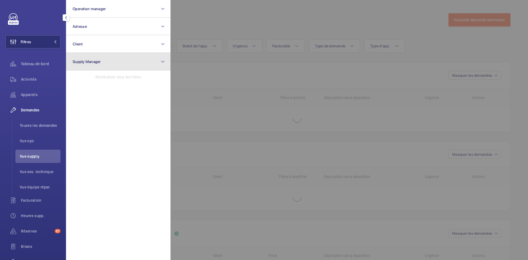
click at [127, 60] on button "Supply Manager" at bounding box center [118, 62] width 104 height 18
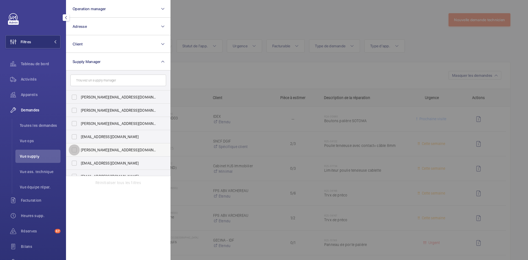
click at [76, 150] on input "[PERSON_NAME][EMAIL_ADDRESS][DOMAIN_NAME]" at bounding box center [74, 149] width 11 height 11
checkbox input "true"
click at [212, 21] on div at bounding box center [434, 130] width 528 height 260
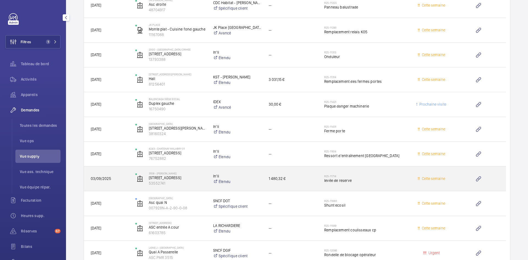
scroll to position [1595, 0]
